Goal: Transaction & Acquisition: Book appointment/travel/reservation

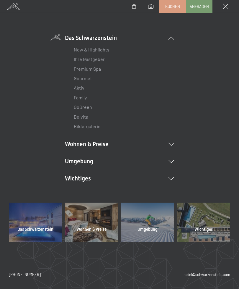
scroll to position [30, 0]
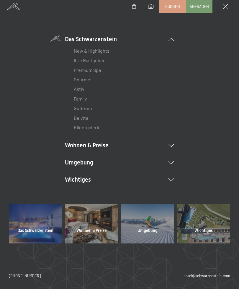
click at [45, 228] on span "Das Schwarzenstein" at bounding box center [35, 231] width 36 height 6
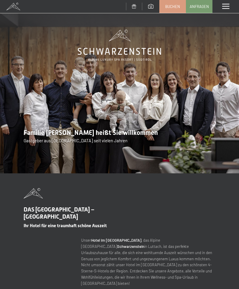
click at [231, 2] on div "Menü" at bounding box center [226, 6] width 27 height 13
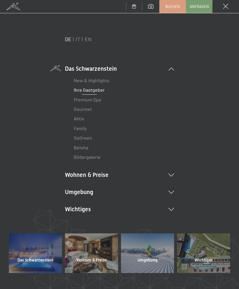
click at [99, 98] on link "Premium Spa" at bounding box center [87, 100] width 27 height 6
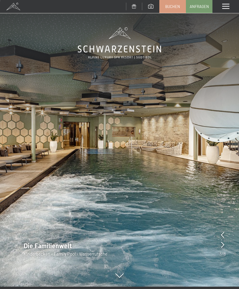
scroll to position [3, 0]
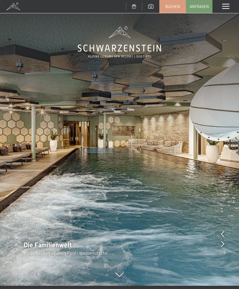
click at [222, 244] on icon at bounding box center [222, 244] width 3 height 6
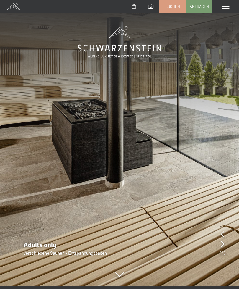
click at [224, 243] on icon at bounding box center [222, 244] width 3 height 6
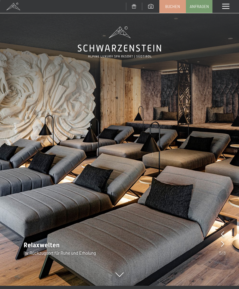
click at [224, 243] on icon at bounding box center [222, 244] width 3 height 6
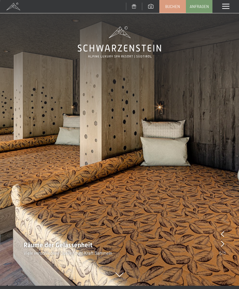
click at [224, 245] on icon at bounding box center [222, 244] width 3 height 6
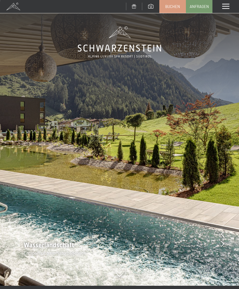
click at [224, 244] on icon at bounding box center [222, 244] width 3 height 6
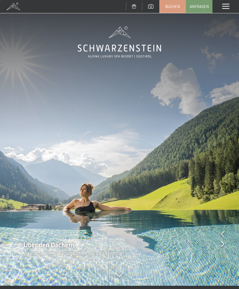
click at [224, 245] on icon at bounding box center [222, 244] width 3 height 6
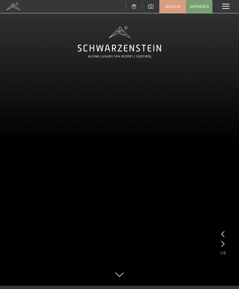
click at [223, 244] on icon at bounding box center [223, 244] width 3 height 6
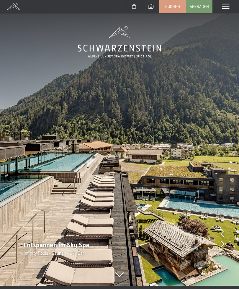
click at [227, 8] on span at bounding box center [226, 6] width 7 height 5
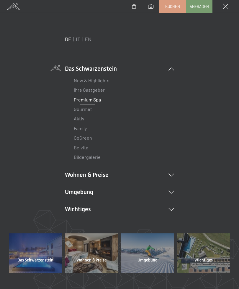
click at [86, 125] on link "Family" at bounding box center [80, 128] width 13 height 6
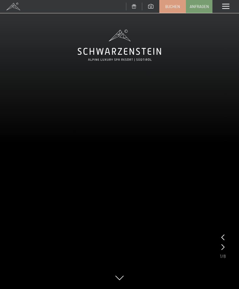
click at [222, 249] on icon at bounding box center [223, 247] width 3 height 6
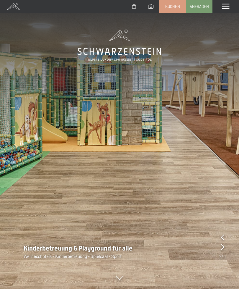
click at [223, 250] on div at bounding box center [222, 247] width 3 height 8
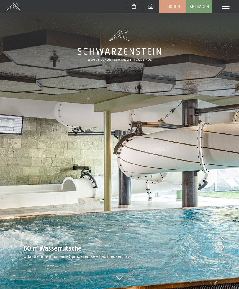
click at [219, 250] on div "60 m Wasserrutsche Urlaub - Schwimmbad - Sprudelbänke - Babybecken uvw." at bounding box center [119, 251] width 239 height 15
click at [221, 248] on icon at bounding box center [222, 247] width 3 height 6
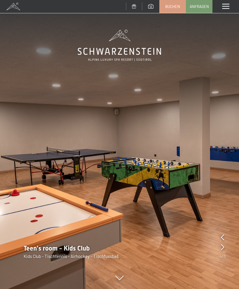
click at [223, 248] on icon at bounding box center [222, 247] width 3 height 6
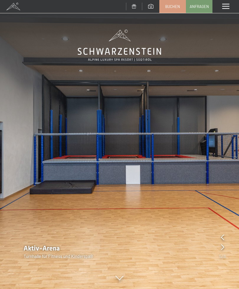
click at [33, 239] on img at bounding box center [119, 144] width 239 height 289
click at [222, 235] on icon at bounding box center [222, 237] width 3 height 6
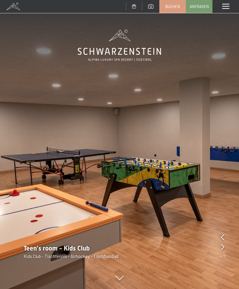
click at [222, 249] on icon at bounding box center [222, 247] width 3 height 6
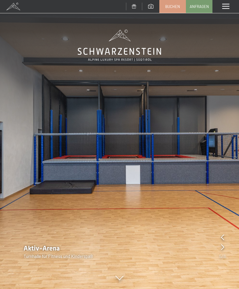
click at [221, 250] on div at bounding box center [222, 247] width 3 height 8
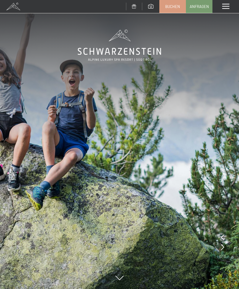
click at [223, 249] on icon at bounding box center [222, 247] width 3 height 6
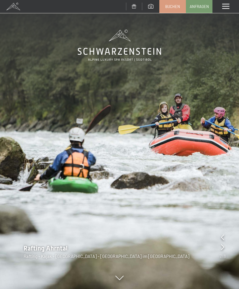
click at [223, 251] on div at bounding box center [222, 247] width 3 height 8
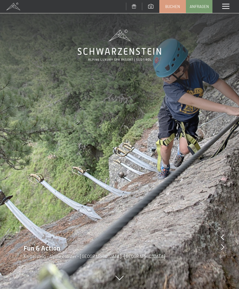
click at [223, 251] on div at bounding box center [222, 247] width 3 height 8
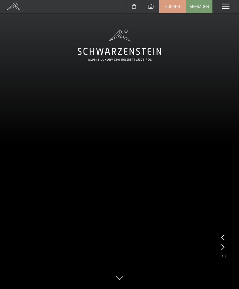
click at [223, 250] on div at bounding box center [223, 247] width 3 height 8
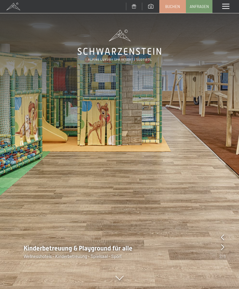
click at [223, 250] on div at bounding box center [222, 247] width 3 height 8
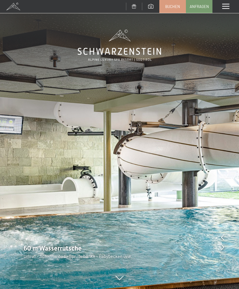
click at [223, 251] on div at bounding box center [222, 247] width 3 height 8
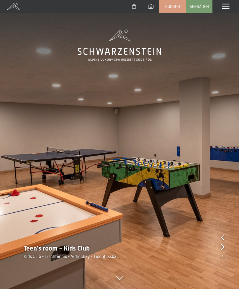
click at [223, 247] on icon at bounding box center [222, 247] width 3 height 6
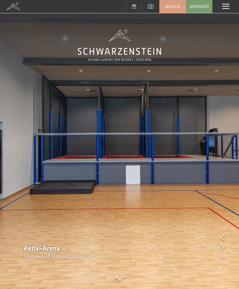
click at [219, 254] on div "Aktiv-Arena Turnhalle für Fitness und Kinderspaß" at bounding box center [119, 251] width 239 height 15
click at [233, 2] on div "Menü" at bounding box center [226, 6] width 27 height 13
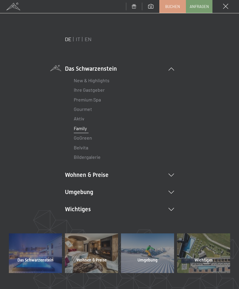
click at [77, 42] on link "IT" at bounding box center [78, 39] width 4 height 7
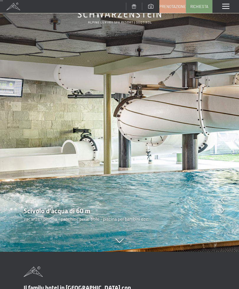
scroll to position [37, 0]
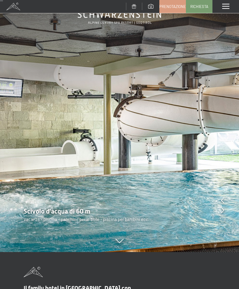
click at [225, 196] on img at bounding box center [119, 107] width 239 height 289
click at [223, 198] on icon at bounding box center [222, 200] width 3 height 6
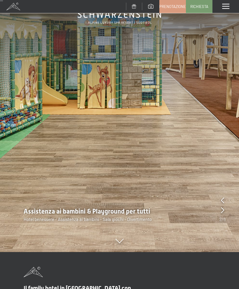
click at [223, 203] on icon at bounding box center [222, 200] width 3 height 6
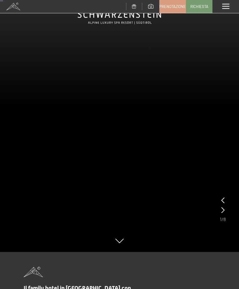
click at [219, 210] on video at bounding box center [119, 107] width 239 height 289
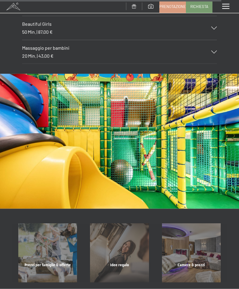
scroll to position [2815, 0]
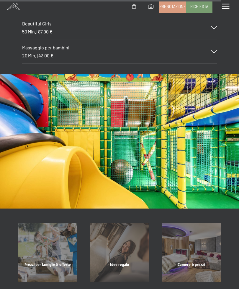
click at [196, 262] on div "Camere & prezzi" at bounding box center [192, 272] width 72 height 20
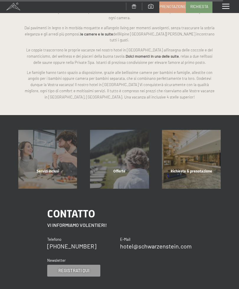
scroll to position [2148, 0]
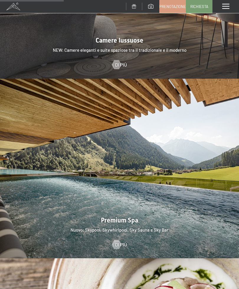
scroll to position [676, 0]
click at [199, 183] on div at bounding box center [119, 169] width 239 height 180
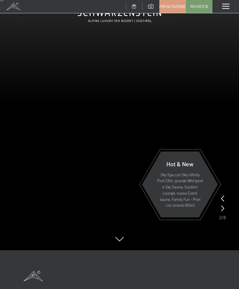
scroll to position [0, 0]
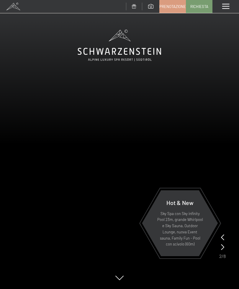
click at [218, 233] on div "Hot & New Sky Spa con Sky infinity Pool 23m, grande Whirlpool e Sky Sauna, Outd…" at bounding box center [180, 223] width 77 height 78
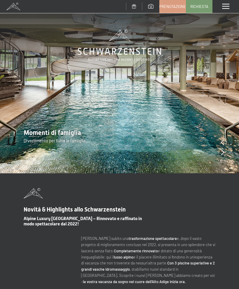
click at [225, 137] on div "Momenti di famiglia Divertimento per tutta la famiglia" at bounding box center [119, 135] width 239 height 15
click at [221, 150] on icon at bounding box center [222, 152] width 3 height 6
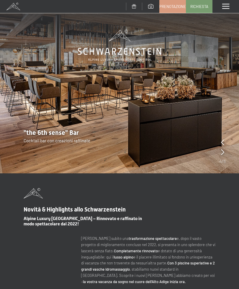
click at [224, 153] on icon at bounding box center [222, 152] width 3 height 6
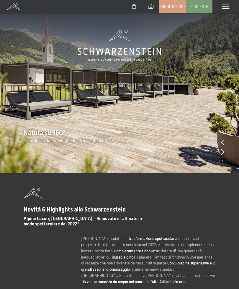
click at [223, 152] on icon at bounding box center [222, 152] width 3 height 6
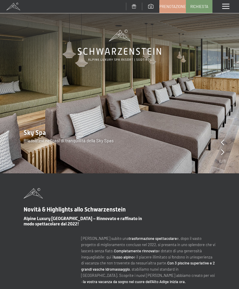
click at [221, 156] on div at bounding box center [222, 152] width 3 height 8
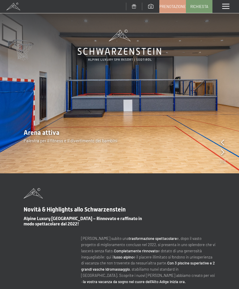
click at [222, 155] on icon at bounding box center [222, 152] width 3 height 6
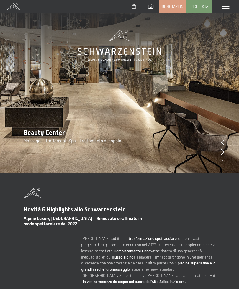
click at [223, 160] on span "/" at bounding box center [223, 161] width 2 height 7
click at [218, 157] on img at bounding box center [119, 86] width 239 height 173
click at [221, 156] on div at bounding box center [222, 152] width 3 height 8
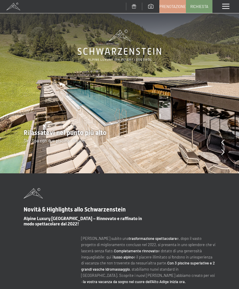
click at [223, 156] on div at bounding box center [223, 152] width 3 height 8
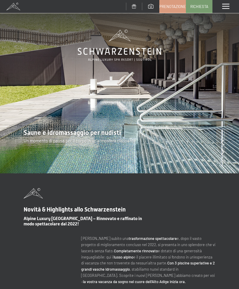
click at [222, 156] on div at bounding box center [222, 152] width 3 height 8
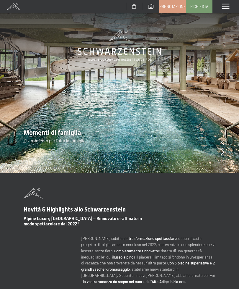
click at [167, 9] on link "Prenotazione" at bounding box center [173, 6] width 26 height 12
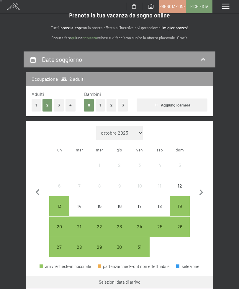
scroll to position [22, 0]
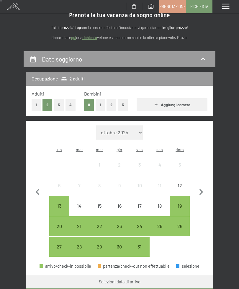
click at [181, 224] on div "26" at bounding box center [180, 233] width 19 height 19
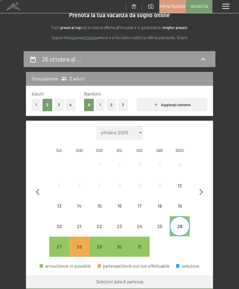
click at [54, 244] on div "27" at bounding box center [59, 253] width 19 height 19
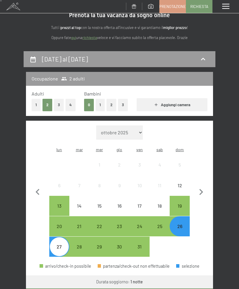
click at [179, 224] on div "26" at bounding box center [180, 233] width 19 height 19
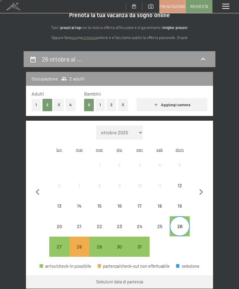
click at [59, 244] on div "27" at bounding box center [59, 253] width 19 height 19
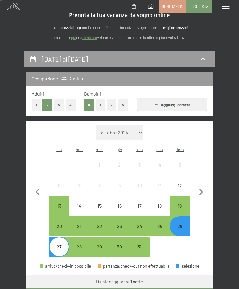
click at [142, 244] on div "31" at bounding box center [139, 253] width 19 height 19
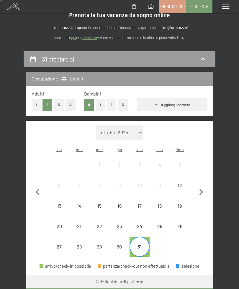
click at [141, 244] on div "31" at bounding box center [139, 253] width 19 height 19
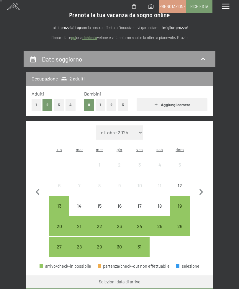
click at [182, 217] on div "26" at bounding box center [180, 226] width 19 height 19
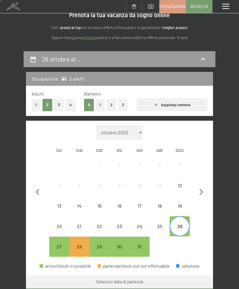
click at [180, 224] on div "26" at bounding box center [180, 233] width 19 height 19
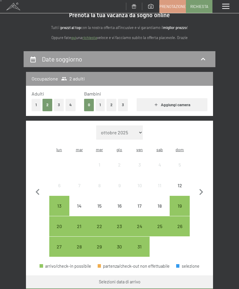
click at [59, 244] on div "27" at bounding box center [59, 253] width 19 height 19
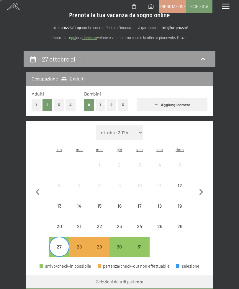
click at [141, 244] on div "31" at bounding box center [139, 253] width 19 height 19
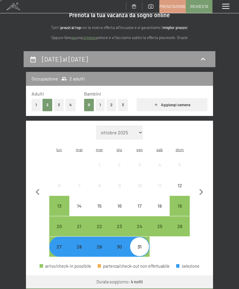
click at [109, 105] on button "2" at bounding box center [112, 105] width 10 height 12
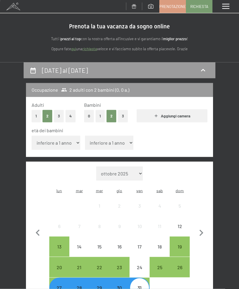
scroll to position [0, 0]
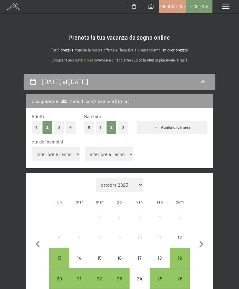
click at [65, 152] on select "inferiore a 1 anno 1 anno 2 anni 3 anni 4 anni 5 anni 6 anni 7 anni 8 anni 9 an…" at bounding box center [56, 154] width 49 height 14
select select "8"
click at [118, 151] on select "inferiore a 1 anno 1 anno 2 anni 3 anni 4 anni 5 anni 6 anni 7 anni 8 anni 9 an…" at bounding box center [109, 154] width 49 height 14
select select "8"
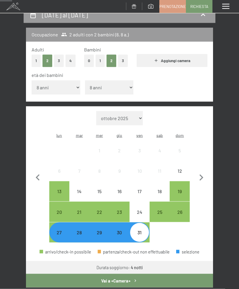
scroll to position [67, 0]
click at [181, 209] on div "26" at bounding box center [180, 218] width 19 height 19
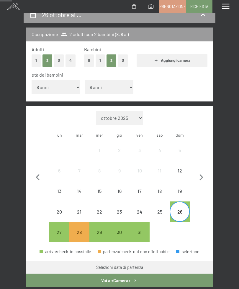
click at [182, 202] on div "26" at bounding box center [180, 211] width 19 height 19
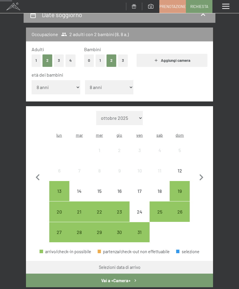
click at [82, 230] on div "28" at bounding box center [79, 239] width 19 height 19
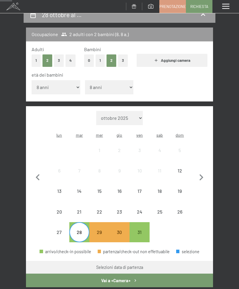
click at [142, 230] on div "31" at bounding box center [139, 239] width 19 height 19
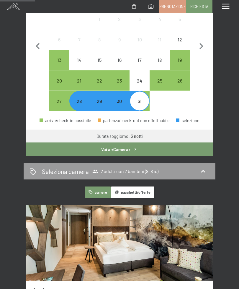
scroll to position [197, 0]
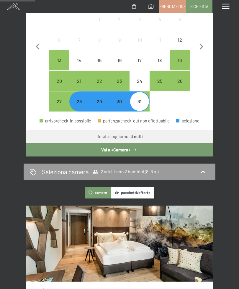
click at [101, 99] on div "29" at bounding box center [99, 108] width 19 height 19
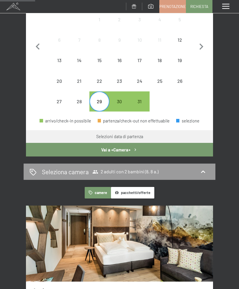
click at [141, 99] on div "31" at bounding box center [139, 108] width 19 height 19
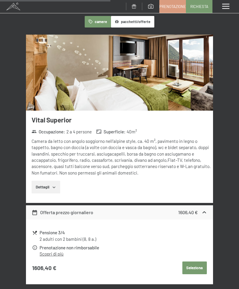
scroll to position [368, 0]
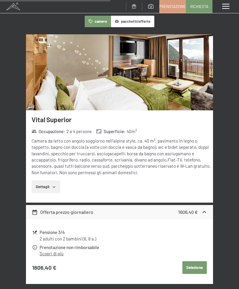
click at [195, 261] on button "Seleziona" at bounding box center [195, 267] width 25 height 13
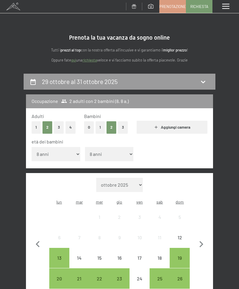
scroll to position [1, 0]
